Goal: Transaction & Acquisition: Purchase product/service

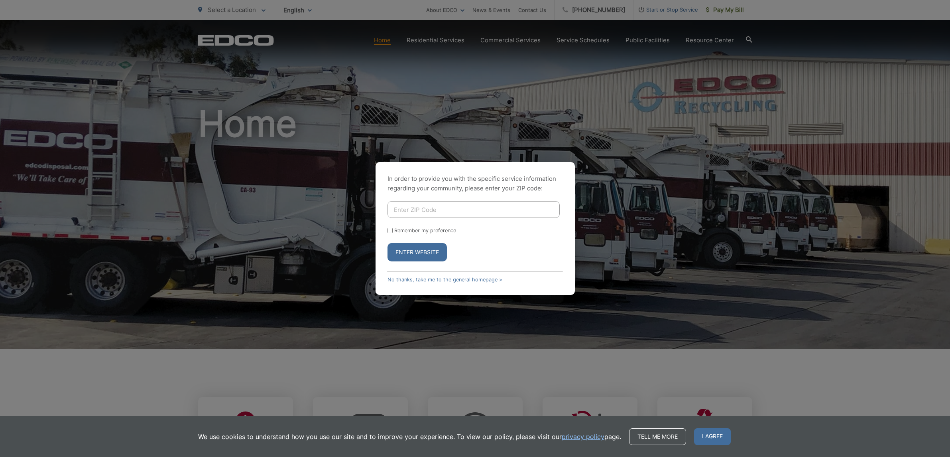
click at [443, 211] on input "Enter ZIP Code" at bounding box center [474, 209] width 172 height 17
type input "92026"
click at [416, 252] on button "Enter Website" at bounding box center [417, 252] width 59 height 18
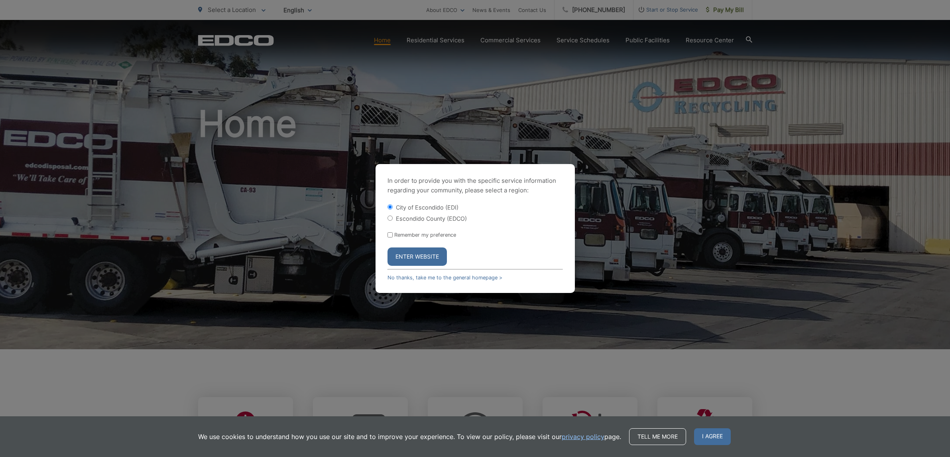
click at [389, 217] on input "Escondido County (EDCO)" at bounding box center [390, 217] width 5 height 5
radio input "true"
click at [411, 256] on button "Enter Website" at bounding box center [417, 256] width 59 height 18
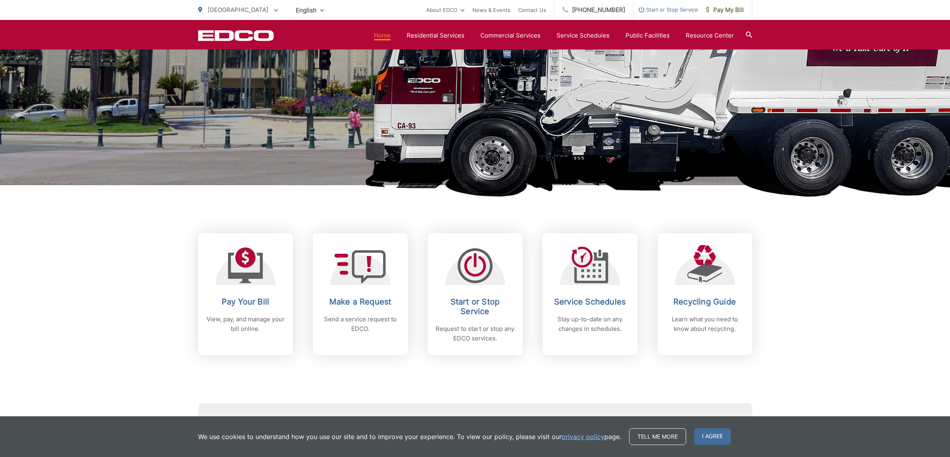
scroll to position [167, 0]
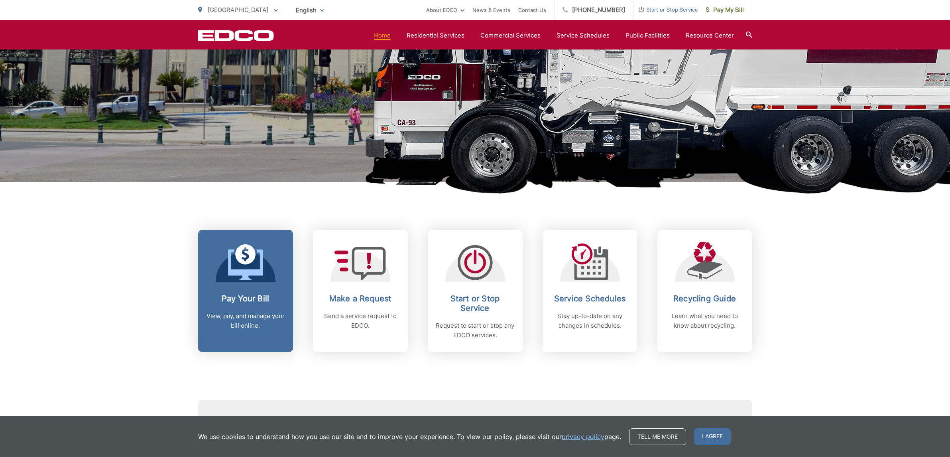
click at [251, 296] on h2 "Pay Your Bill" at bounding box center [245, 298] width 79 height 10
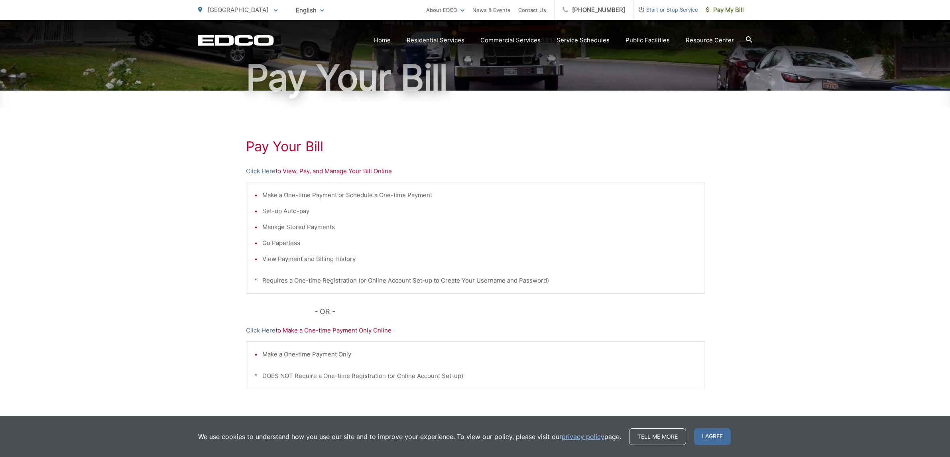
scroll to position [110, 0]
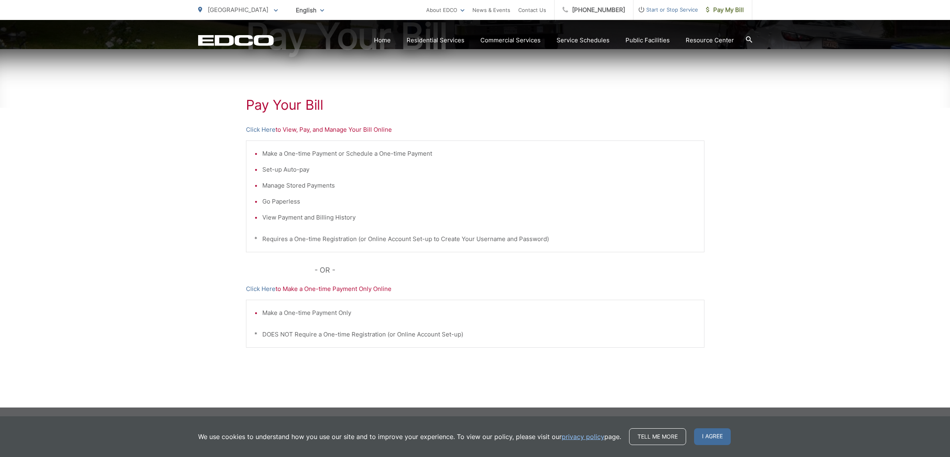
click at [333, 288] on p "Click Here to Make a One-time Payment Only Online" at bounding box center [475, 289] width 459 height 10
click at [253, 288] on link "Click Here" at bounding box center [261, 289] width 30 height 10
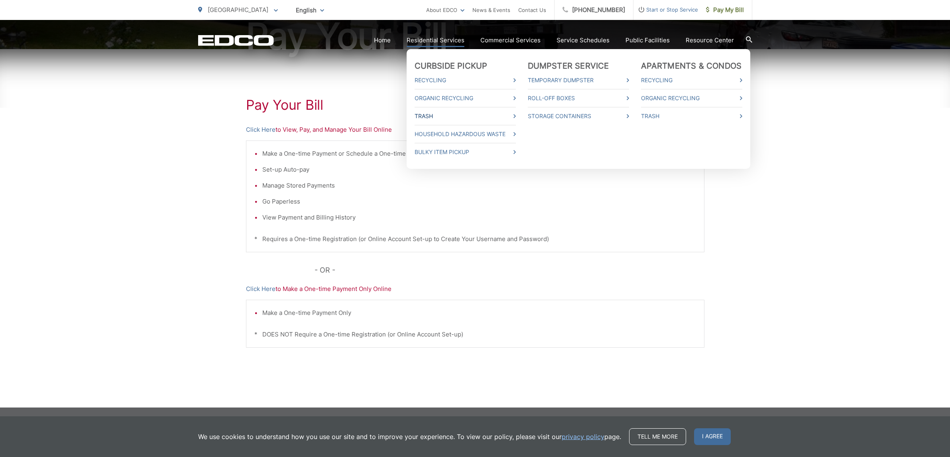
click at [440, 115] on link "Trash" at bounding box center [465, 116] width 101 height 10
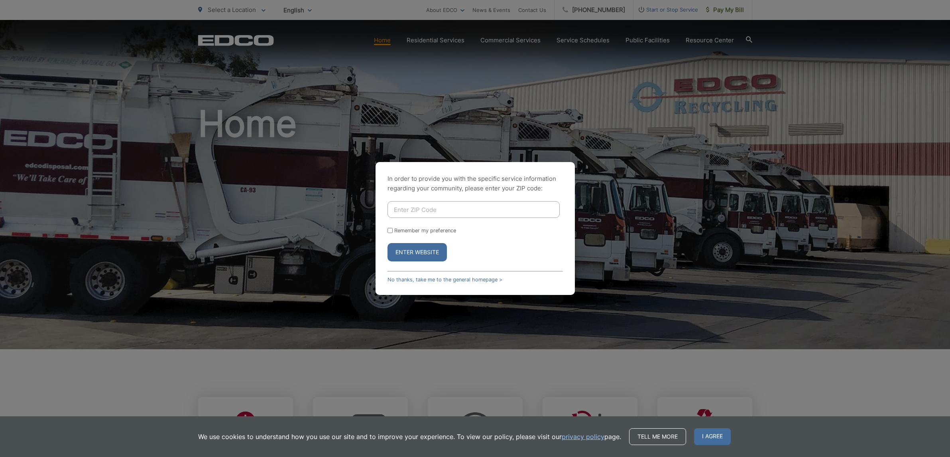
click at [422, 207] on input "Enter ZIP Code" at bounding box center [474, 209] width 172 height 17
type input "92026"
click at [400, 252] on button "Enter Website" at bounding box center [417, 252] width 59 height 18
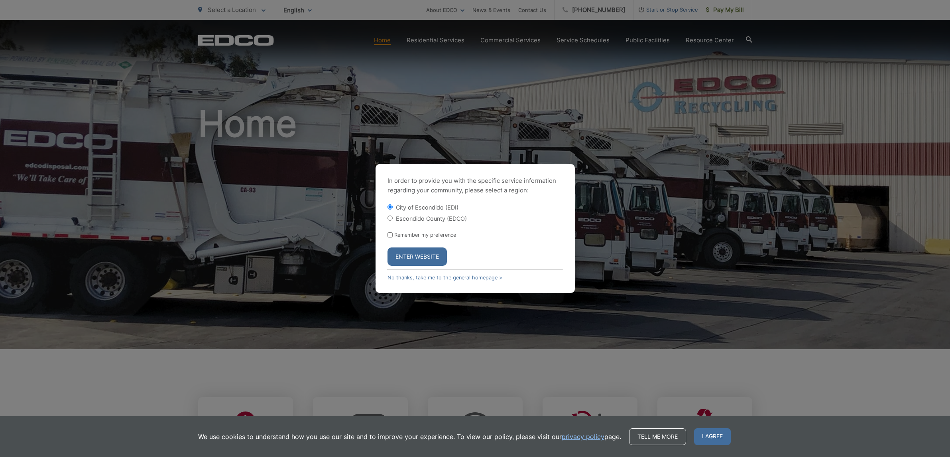
click at [389, 221] on div "Escondido County (EDCO)" at bounding box center [475, 218] width 175 height 8
click at [391, 218] on input "Escondido County (EDCO)" at bounding box center [390, 217] width 5 height 5
radio input "true"
click at [425, 256] on button "Enter Website" at bounding box center [417, 256] width 59 height 18
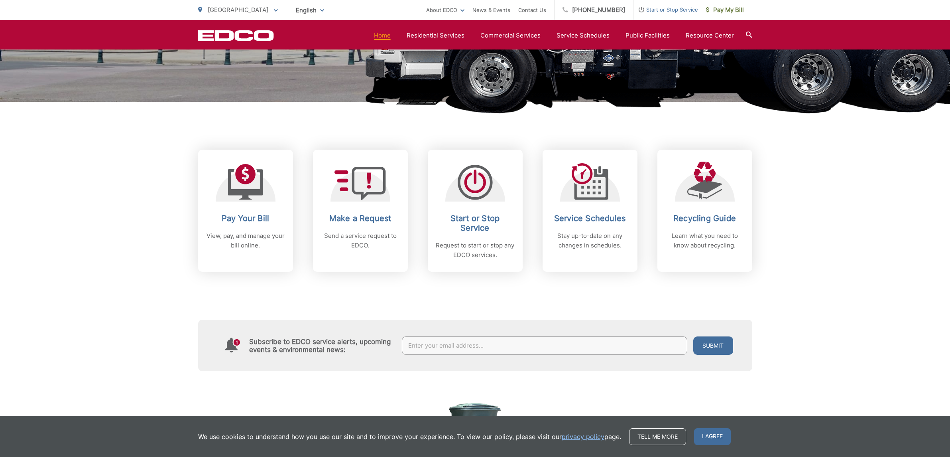
scroll to position [254, 0]
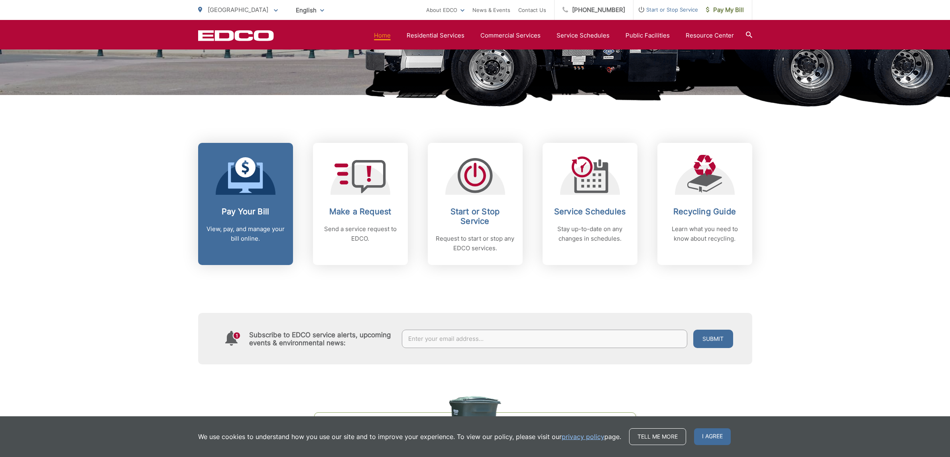
click at [254, 213] on h2 "Pay Your Bill" at bounding box center [245, 212] width 79 height 10
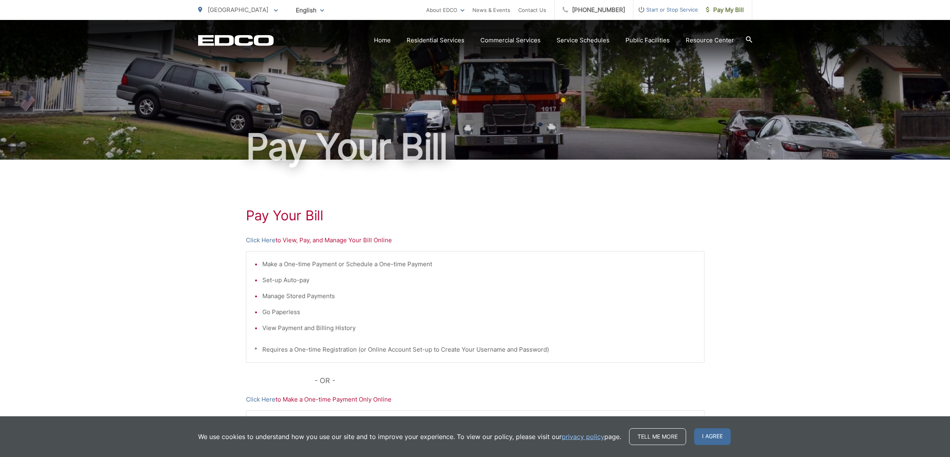
click at [333, 242] on p "Click Here to View, Pay, and Manage Your Bill Online" at bounding box center [475, 240] width 459 height 10
click at [260, 239] on link "Click Here" at bounding box center [261, 240] width 30 height 10
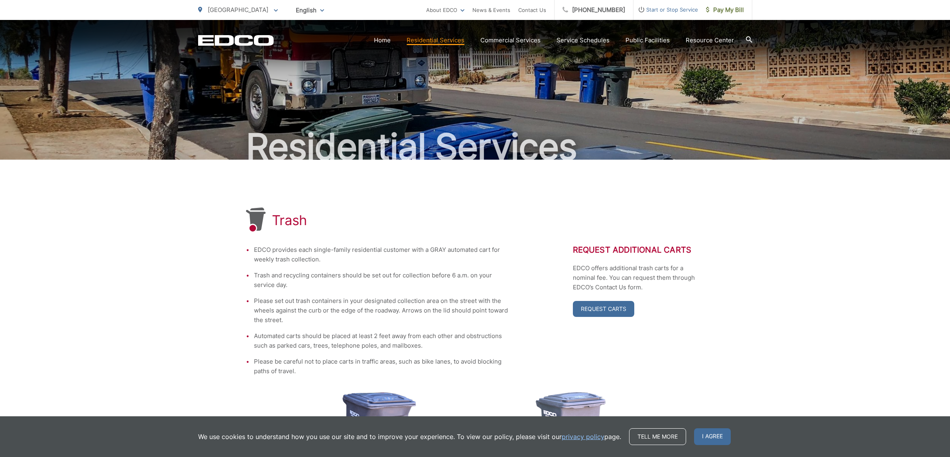
click at [762, 234] on div "Trash EDCO provides each single-family residential customer with a GRAY automat…" at bounding box center [475, 420] width 950 height 523
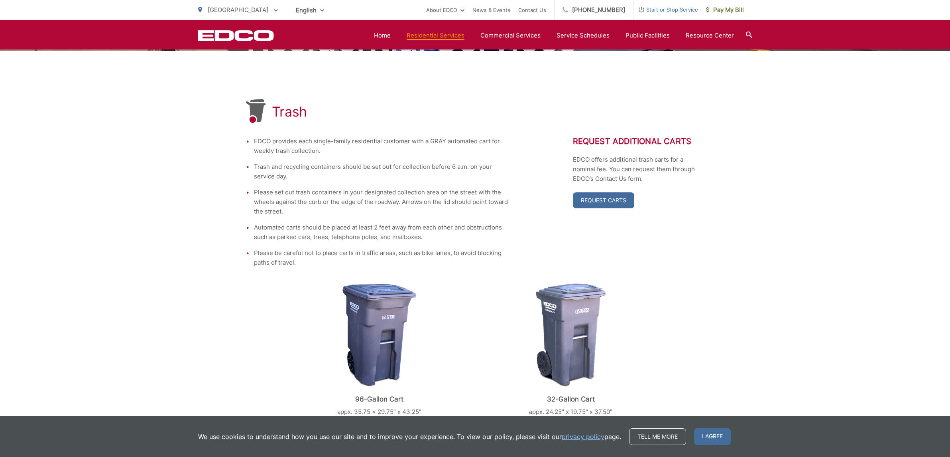
scroll to position [3, 0]
